Goal: Transaction & Acquisition: Subscribe to service/newsletter

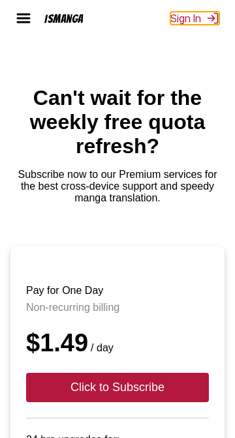
click at [199, 17] on button "Sign In" at bounding box center [194, 18] width 49 height 13
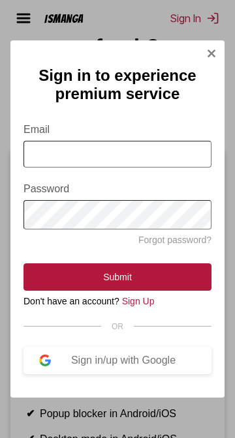
scroll to position [98, 0]
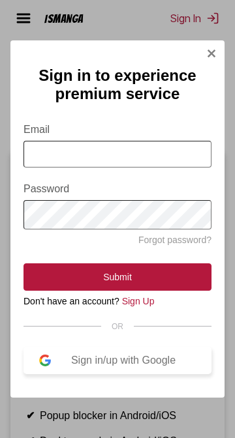
click at [171, 375] on button "Sign in/up with Google" at bounding box center [117, 360] width 188 height 27
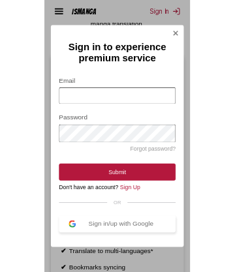
scroll to position [174, 0]
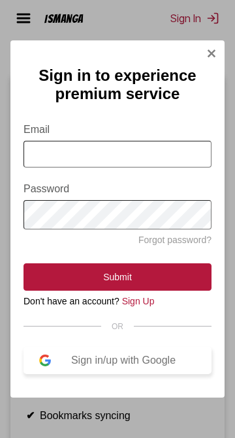
click at [170, 367] on div "Sign in/up with Google" at bounding box center [123, 361] width 145 height 12
click at [144, 367] on div "Sign in/up with Google" at bounding box center [123, 361] width 145 height 12
click at [147, 152] on input "Email" at bounding box center [117, 154] width 188 height 27
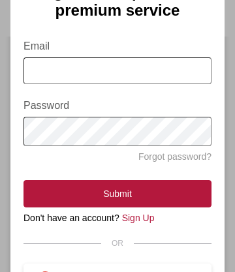
scroll to position [288, 0]
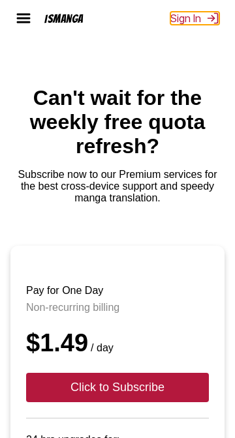
click at [194, 17] on button "Sign In" at bounding box center [194, 18] width 49 height 13
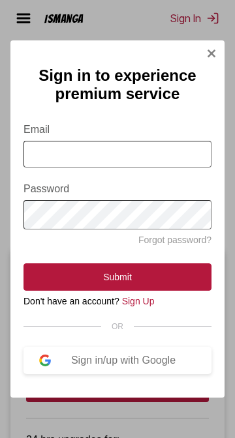
scroll to position [107, 0]
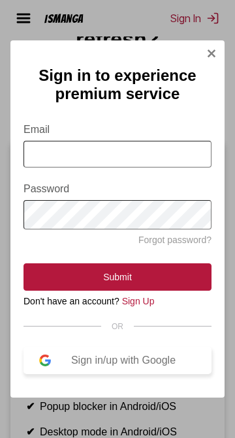
click at [162, 367] on div "Sign in/up with Google" at bounding box center [123, 361] width 145 height 12
click at [155, 307] on link "Sign Up" at bounding box center [138, 301] width 33 height 10
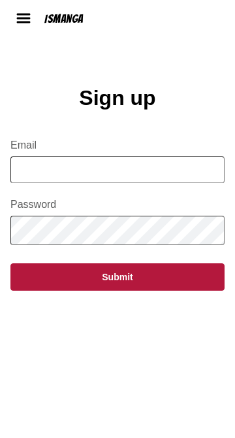
click at [168, 172] on input "Email" at bounding box center [117, 170] width 214 height 27
click at [174, 176] on input "Email" at bounding box center [117, 170] width 214 height 27
click at [157, 179] on input "Email" at bounding box center [117, 170] width 214 height 27
click at [23, 11] on img at bounding box center [24, 18] width 16 height 16
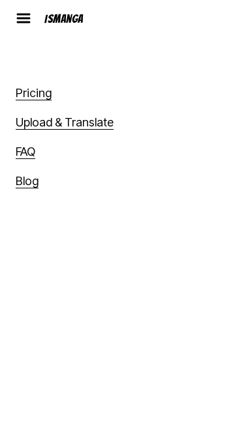
click at [50, 130] on link "Upload & Translate" at bounding box center [65, 122] width 98 height 14
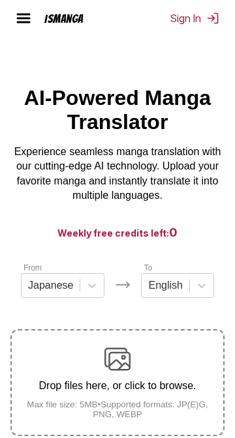
click at [17, 16] on img at bounding box center [24, 18] width 16 height 16
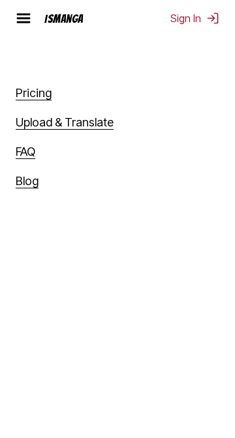
click at [26, 95] on link "Pricing" at bounding box center [34, 93] width 36 height 14
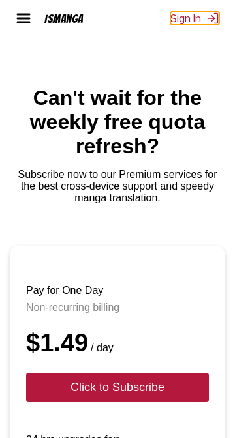
click at [177, 20] on button "Sign In" at bounding box center [194, 18] width 49 height 13
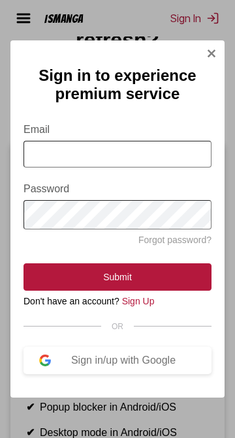
scroll to position [110, 0]
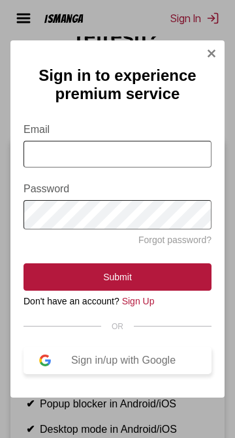
click at [71, 367] on div "Sign in/up with Google" at bounding box center [123, 361] width 145 height 12
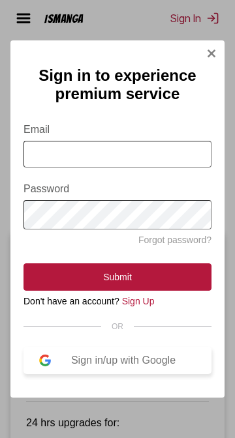
scroll to position [11, 0]
